Goal: Information Seeking & Learning: Learn about a topic

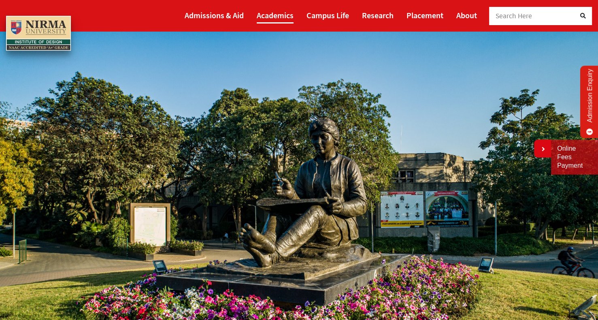
click at [280, 17] on link "Academics" at bounding box center [275, 15] width 37 height 17
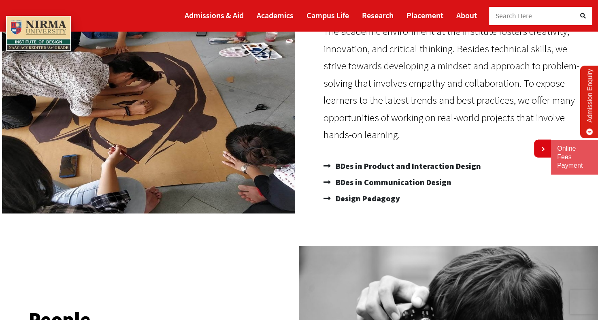
scroll to position [122, 0]
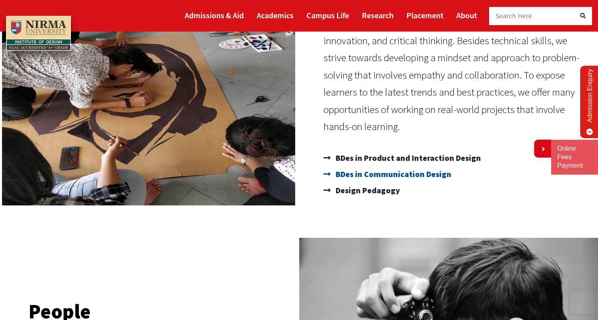
click at [360, 166] on span "BDes in Communication Design" at bounding box center [393, 174] width 118 height 16
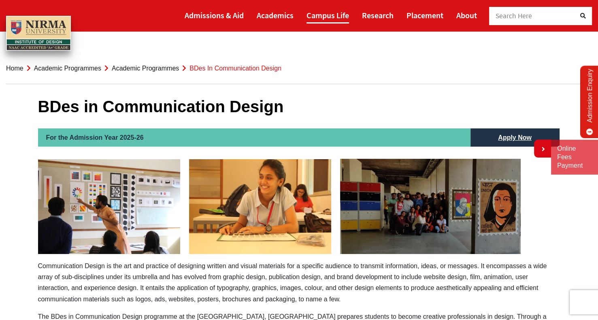
click at [317, 19] on link "Campus Life" at bounding box center [328, 15] width 43 height 17
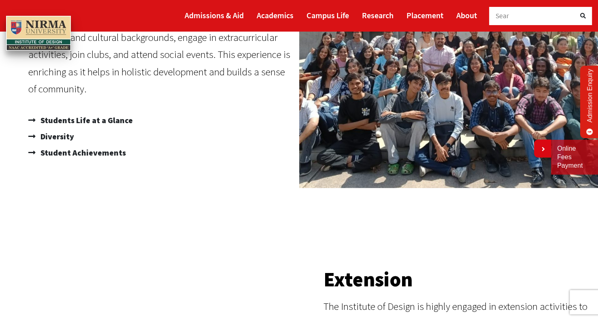
scroll to position [365, 0]
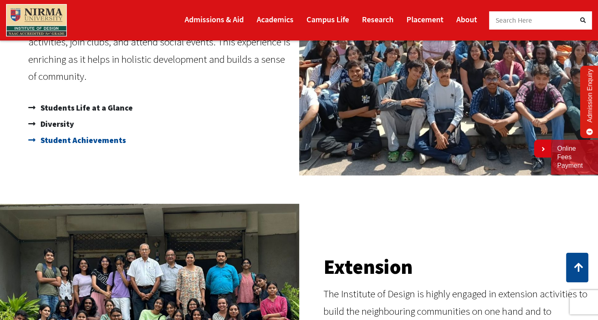
click at [94, 142] on span "Student Achievements" at bounding box center [82, 140] width 88 height 16
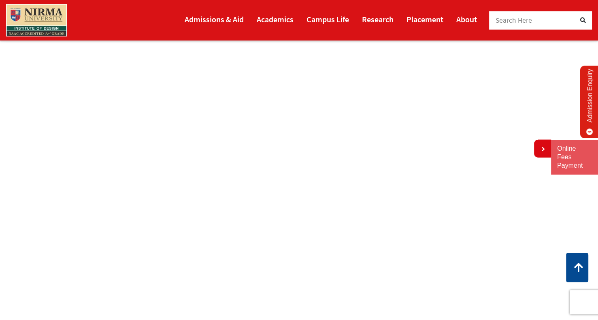
scroll to position [616, 0]
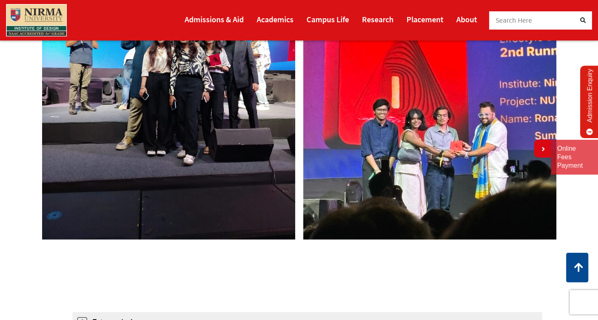
click at [154, 129] on img at bounding box center [168, 71] width 261 height 346
click at [382, 153] on img at bounding box center [429, 71] width 261 height 346
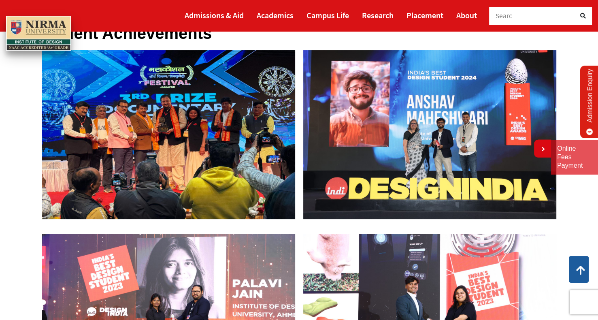
scroll to position [49, 0]
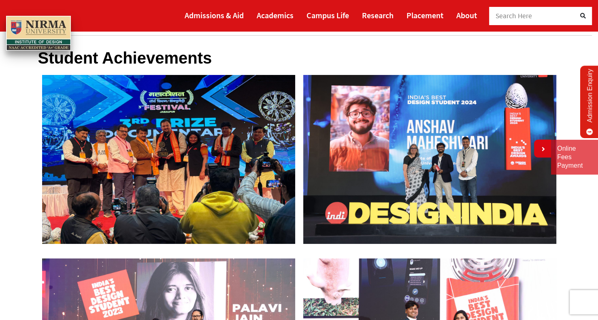
click at [202, 167] on img at bounding box center [168, 159] width 261 height 177
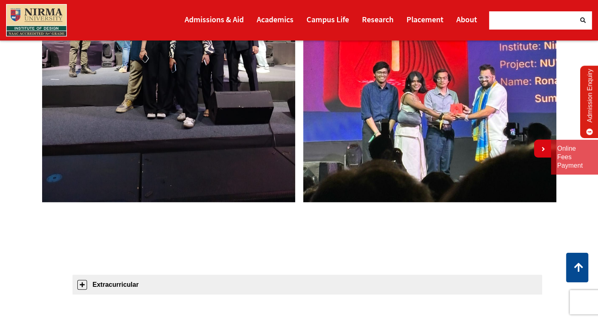
scroll to position [656, 0]
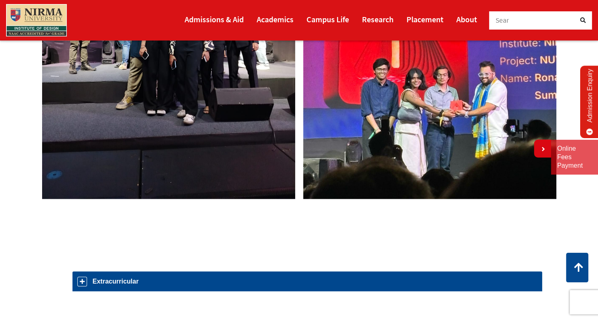
click at [105, 278] on link "Extracurricular" at bounding box center [308, 281] width 470 height 20
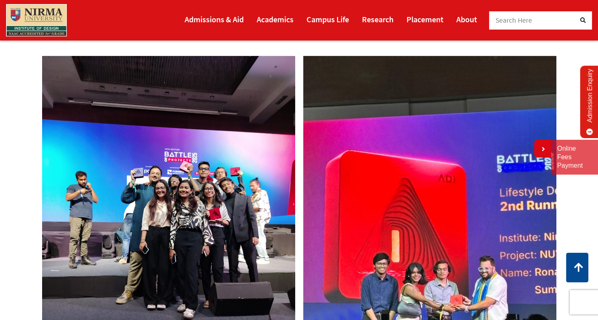
scroll to position [338, 0]
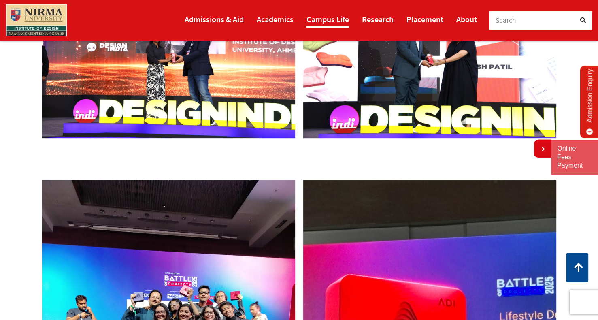
click at [317, 20] on link "Campus Life" at bounding box center [328, 19] width 43 height 17
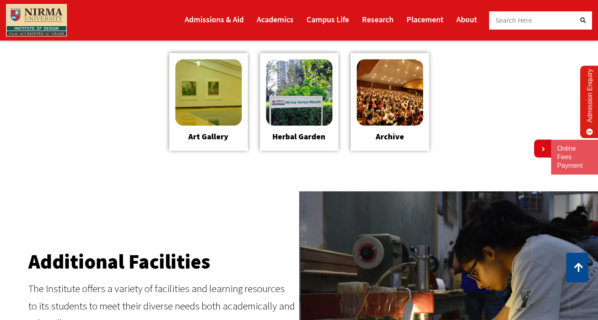
scroll to position [932, 0]
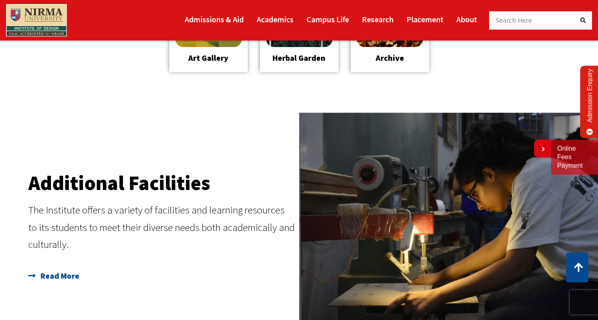
click at [58, 278] on span "Read More" at bounding box center [58, 276] width 41 height 16
